Goal: Task Accomplishment & Management: Use online tool/utility

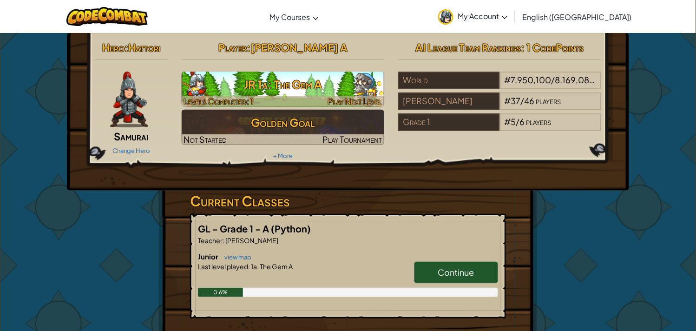
click at [320, 72] on img at bounding box center [283, 89] width 203 height 35
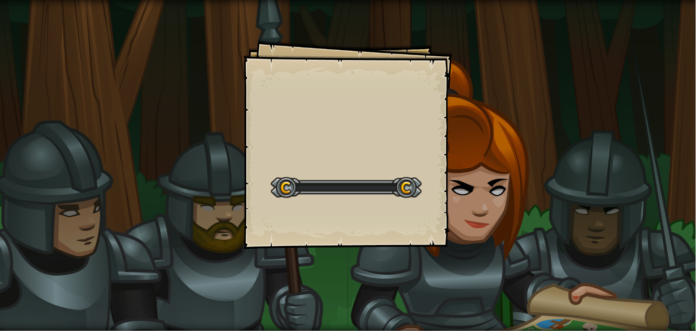
drag, startPoint x: 320, startPoint y: 72, endPoint x: 314, endPoint y: 77, distance: 7.3
click at [314, 77] on div "Goals Start Level Error loading from server. Try refreshing the page. You'll ne…" at bounding box center [347, 144] width 209 height 209
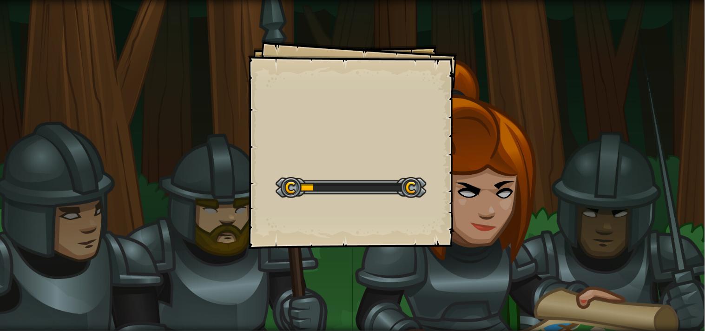
click at [314, 77] on div "Goals Start Level Error loading from server. Try refreshing the page. You'll ne…" at bounding box center [352, 144] width 209 height 209
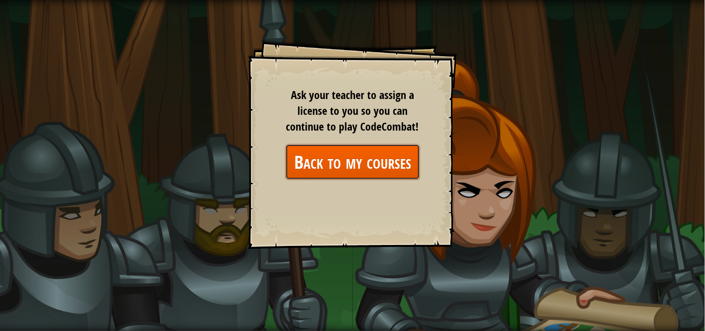
click at [306, 178] on link "Back to my courses" at bounding box center [352, 162] width 135 height 36
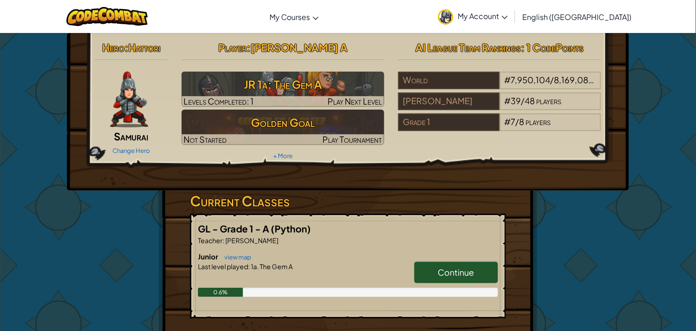
click at [449, 271] on span "Continue" at bounding box center [456, 272] width 36 height 11
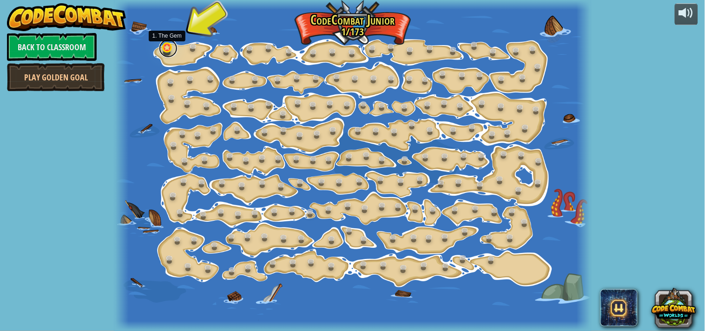
click at [169, 44] on link at bounding box center [168, 48] width 19 height 19
